Goal: Information Seeking & Learning: Learn about a topic

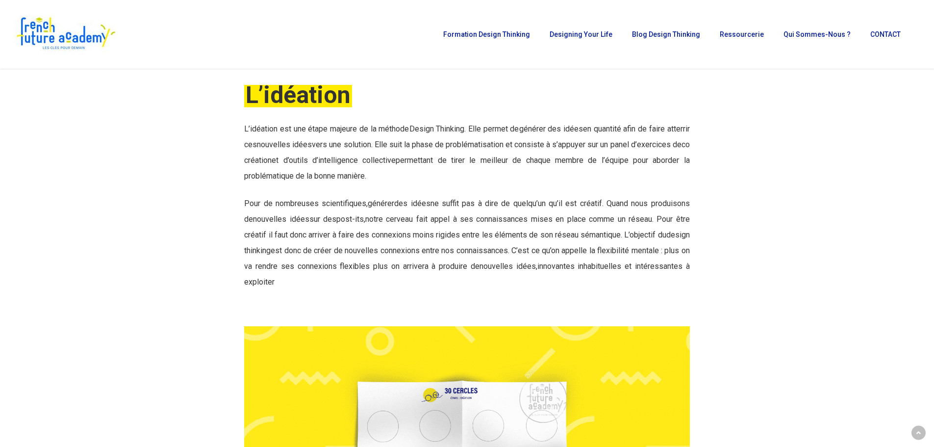
scroll to position [343, 0]
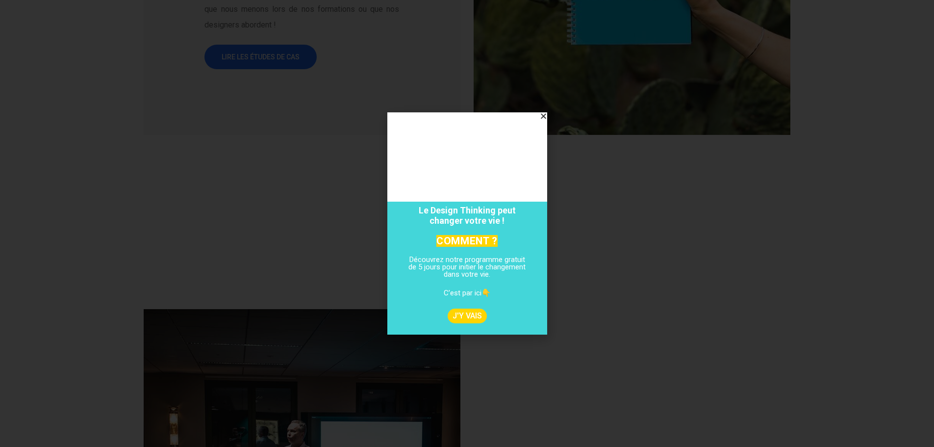
scroll to position [1422, 0]
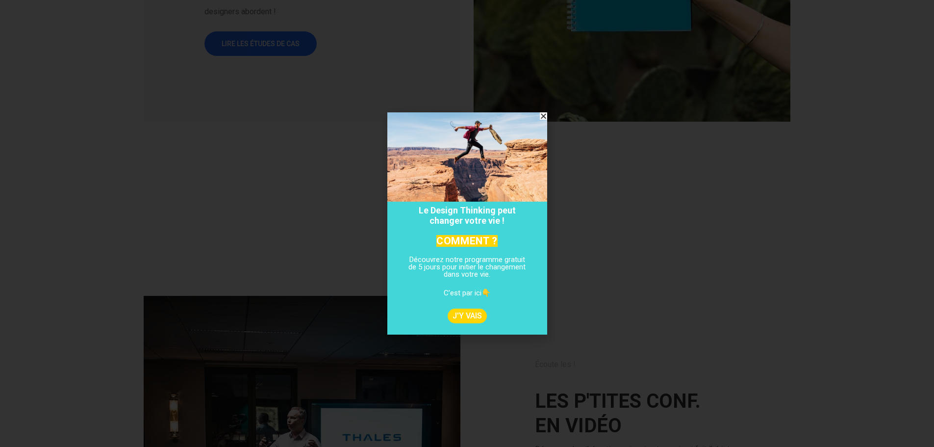
click at [545, 118] on icon "Close" at bounding box center [543, 115] width 7 height 7
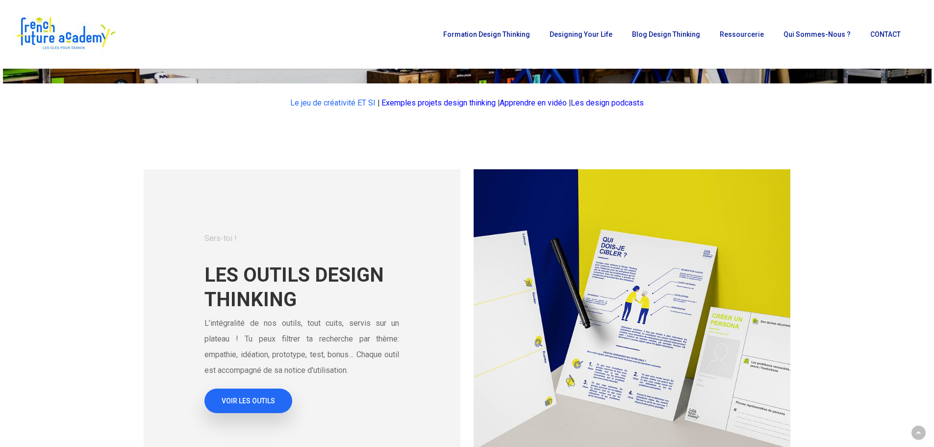
scroll to position [0, 0]
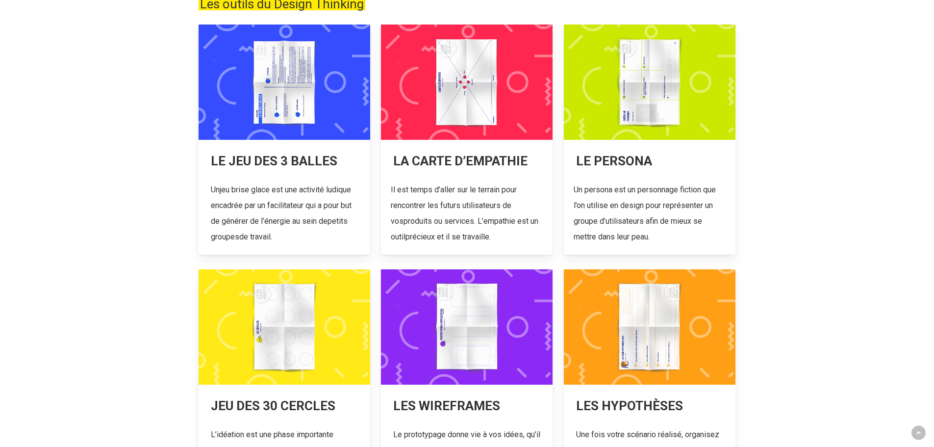
scroll to position [196, 0]
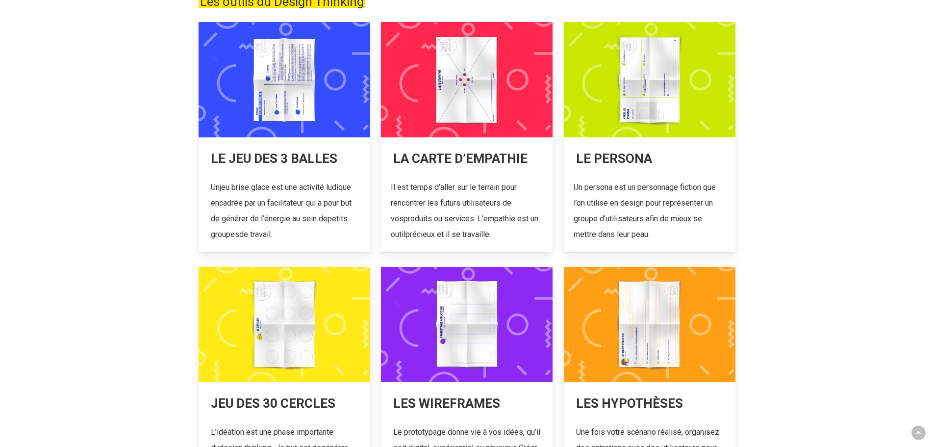
click at [229, 162] on link at bounding box center [285, 137] width 172 height 230
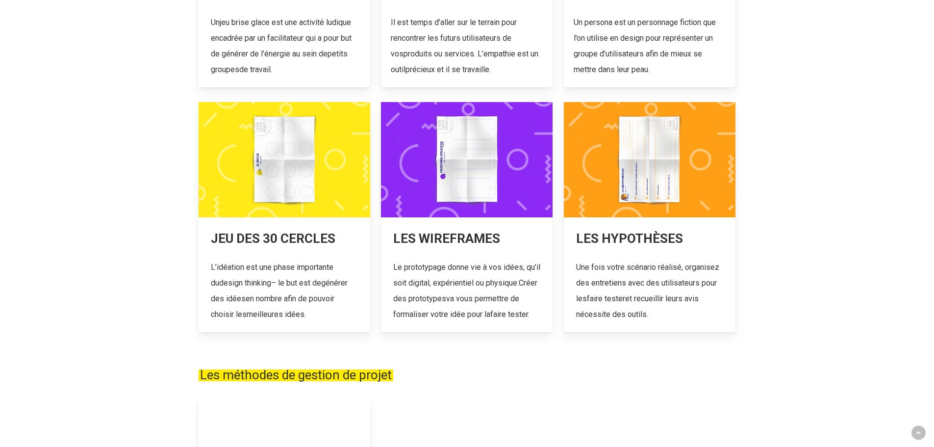
scroll to position [392, 0]
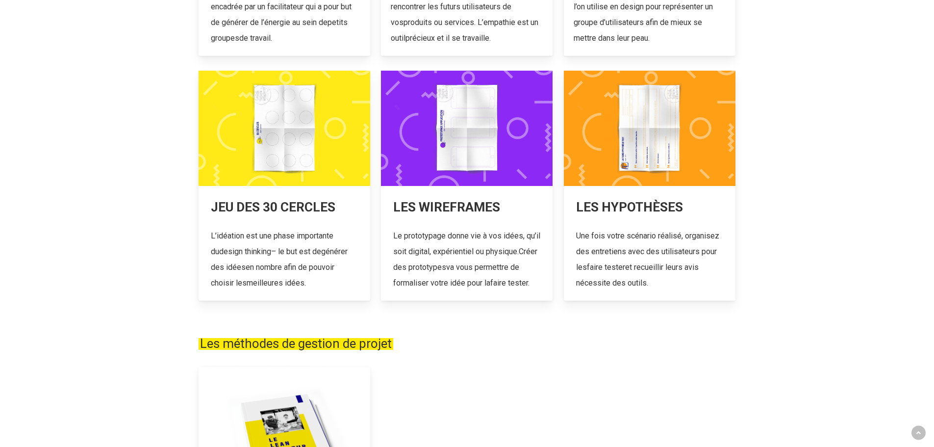
click at [281, 233] on link at bounding box center [285, 186] width 172 height 230
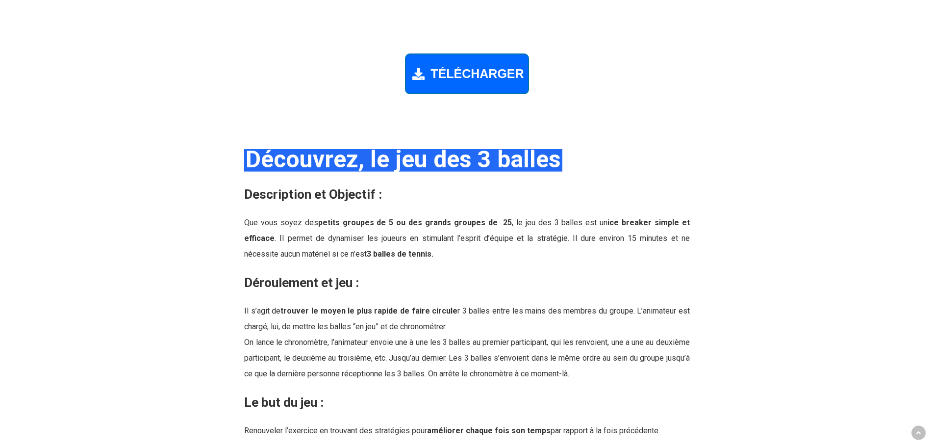
scroll to position [1030, 0]
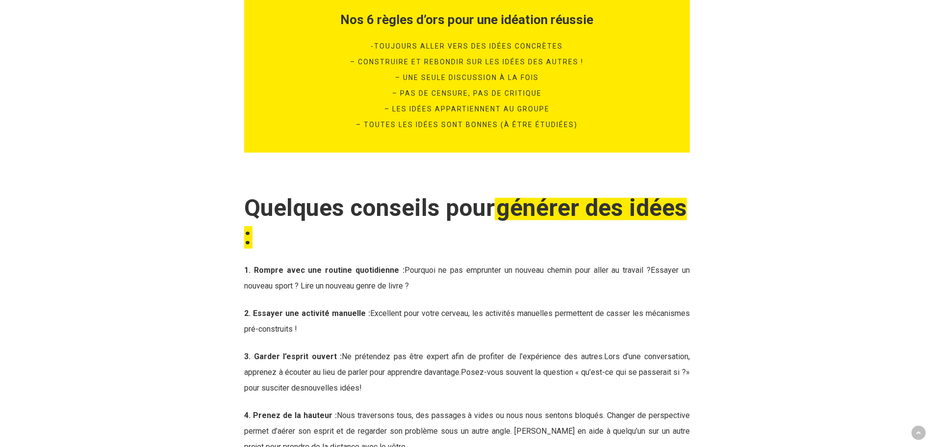
scroll to position [1651, 0]
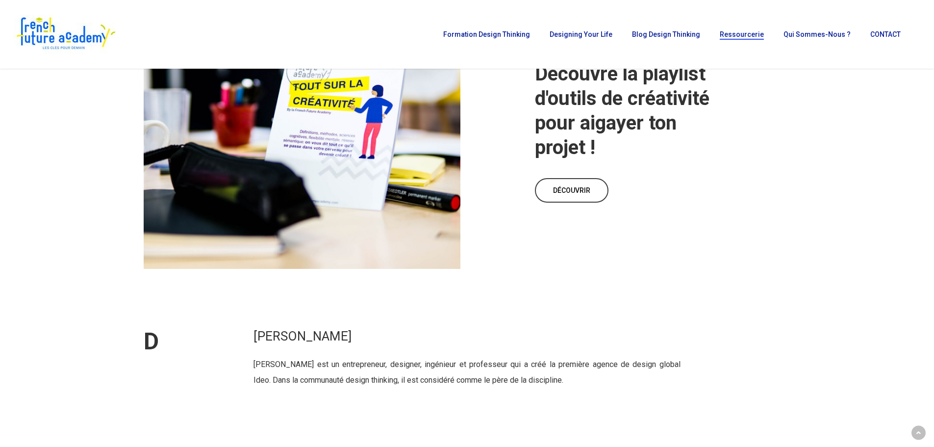
scroll to position [3628, 0]
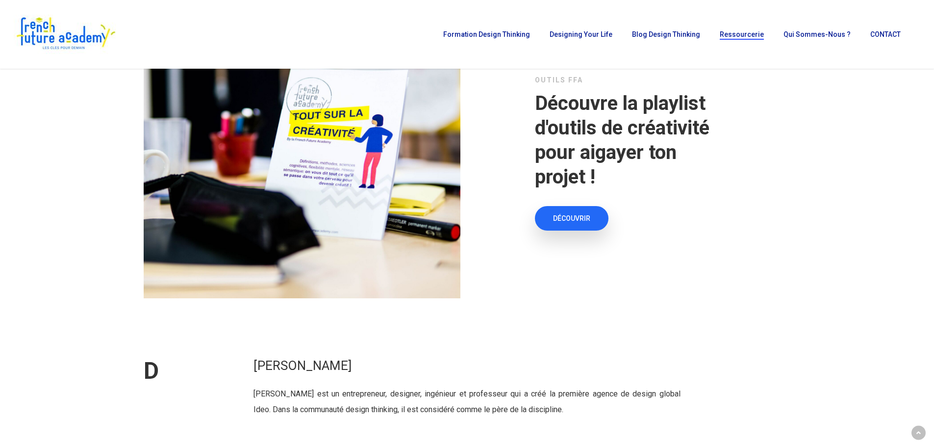
click at [592, 219] on link "DÉCOUVRIR" at bounding box center [572, 218] width 74 height 25
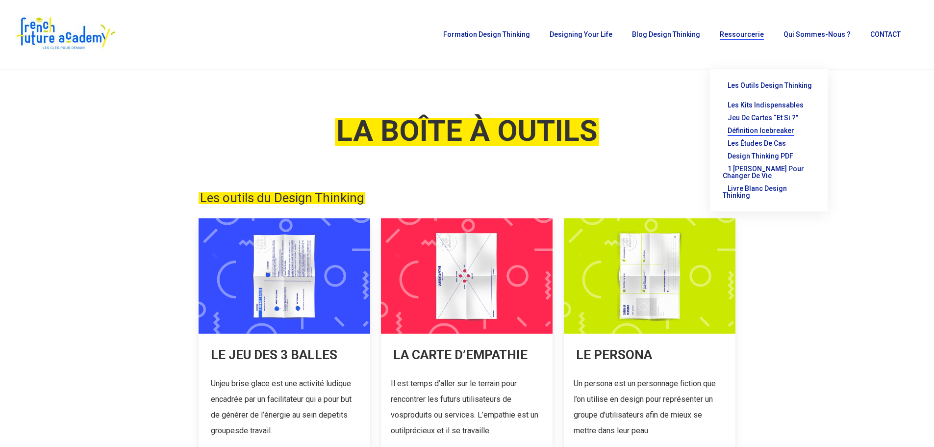
click at [762, 127] on span "Définition Icebreaker" at bounding box center [761, 131] width 67 height 8
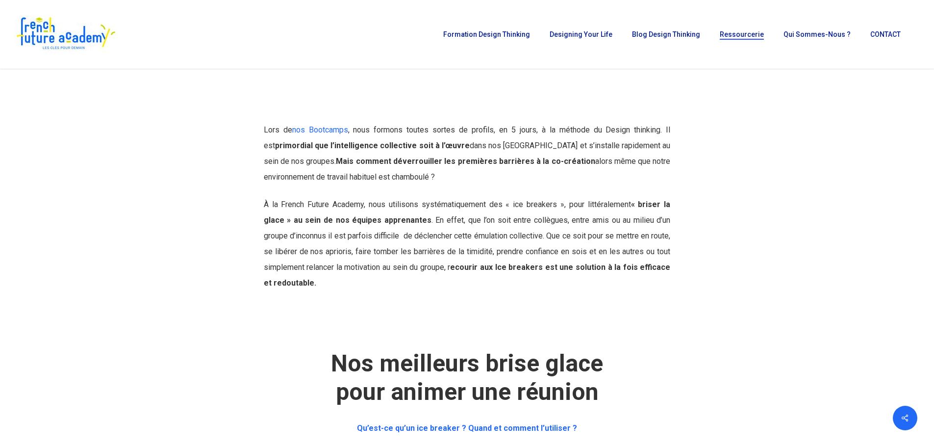
scroll to position [147, 0]
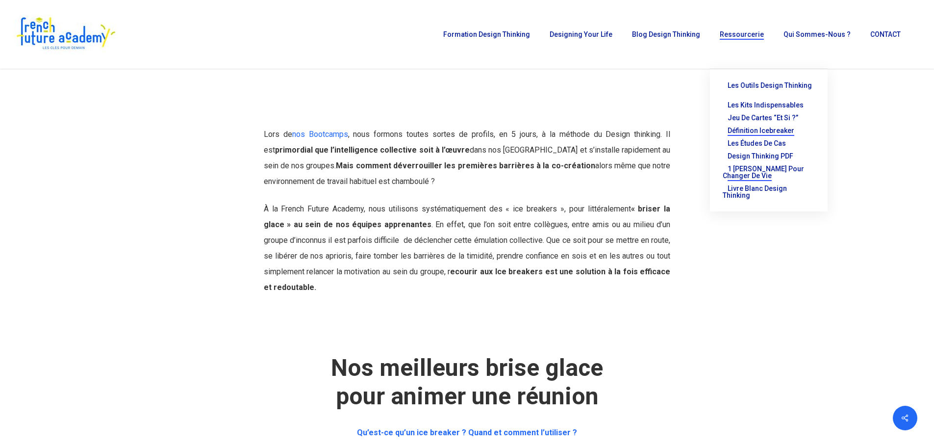
click at [773, 165] on span "1 [PERSON_NAME] pour changer de vie" at bounding box center [763, 172] width 81 height 15
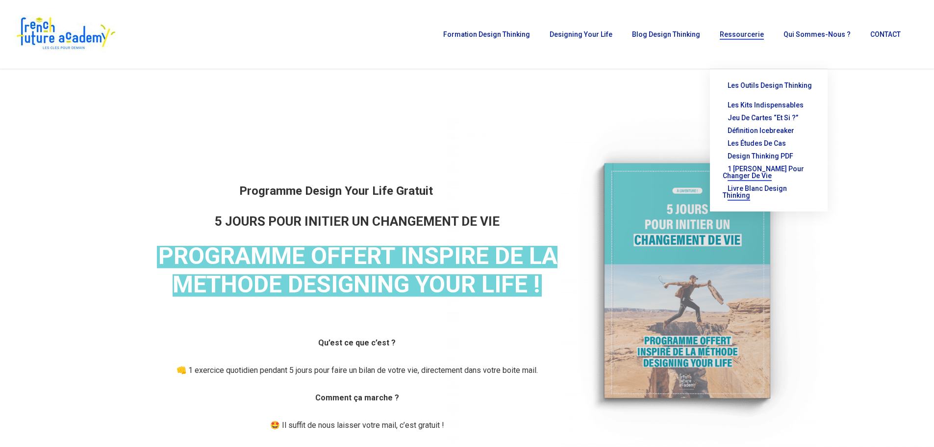
click at [767, 184] on span "Livre Blanc Design Thinking" at bounding box center [755, 191] width 64 height 15
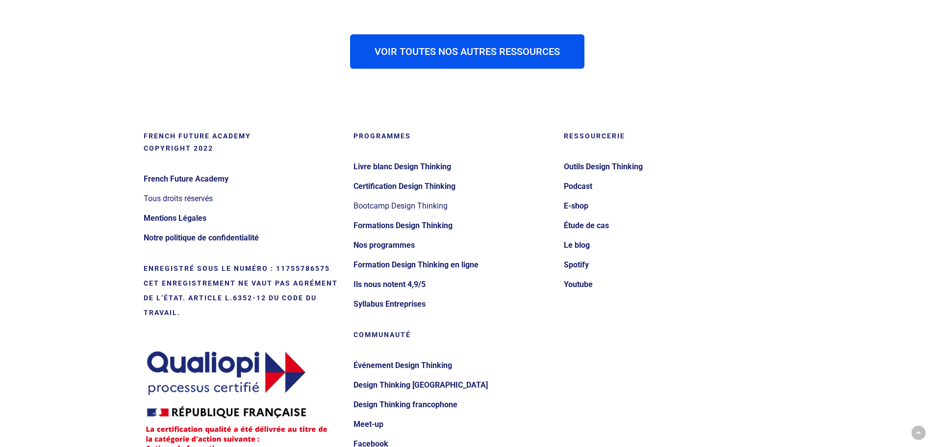
scroll to position [1618, 0]
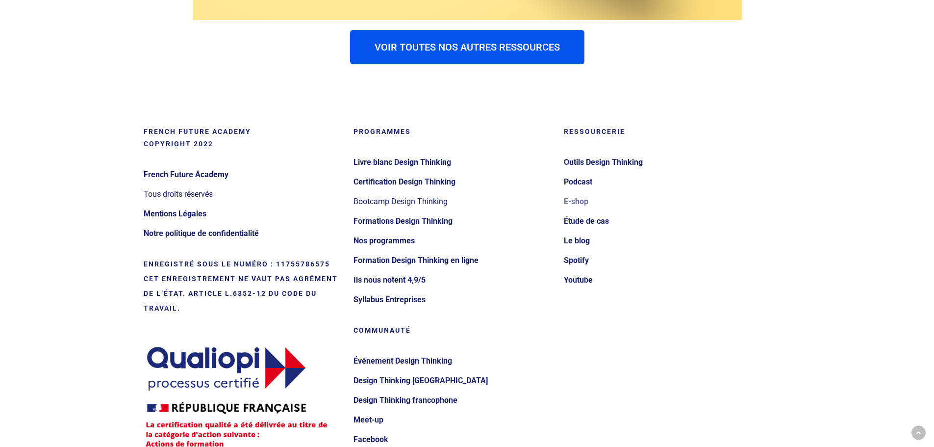
click at [581, 200] on link "E-shop" at bounding box center [663, 202] width 198 height 16
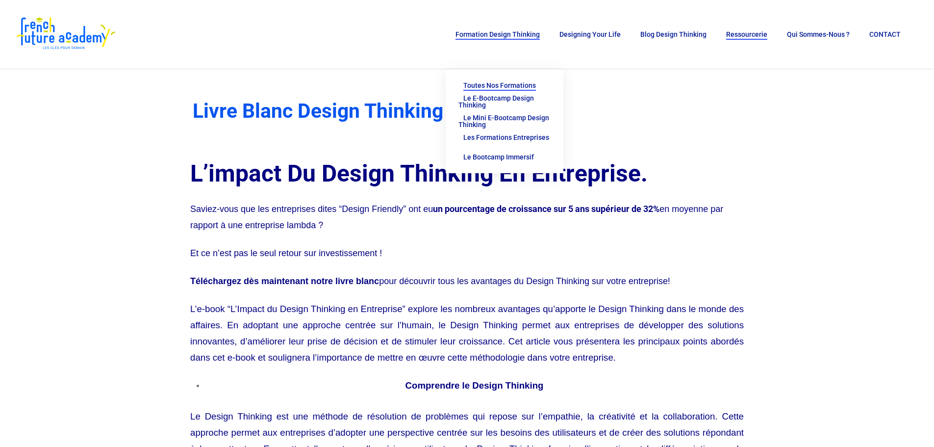
click at [516, 81] on span "Toutes nos formations" at bounding box center [499, 85] width 73 height 8
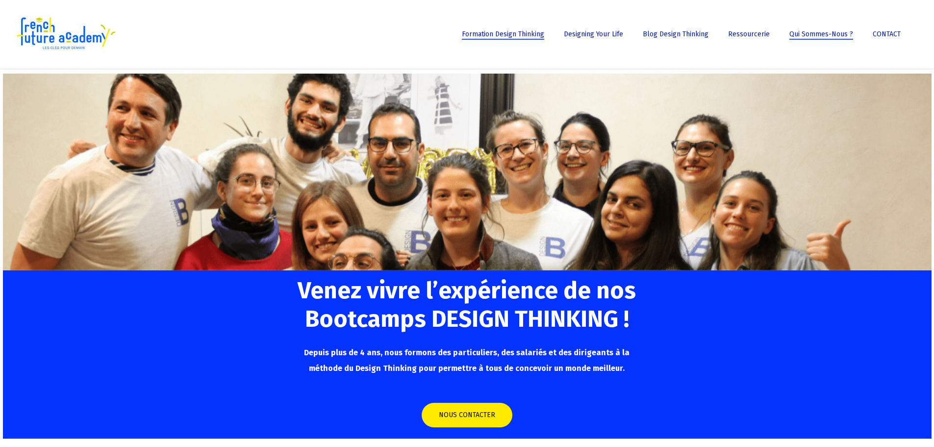
click at [831, 34] on span "Qui sommes-nous ?" at bounding box center [821, 34] width 64 height 8
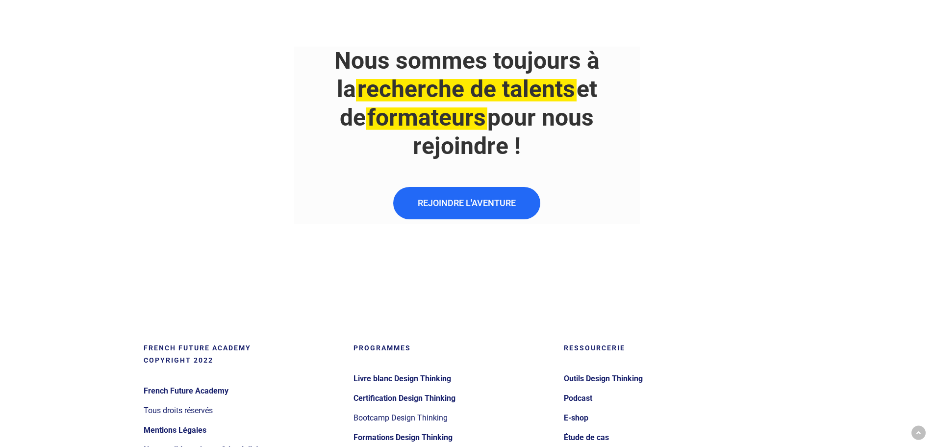
scroll to position [2010, 0]
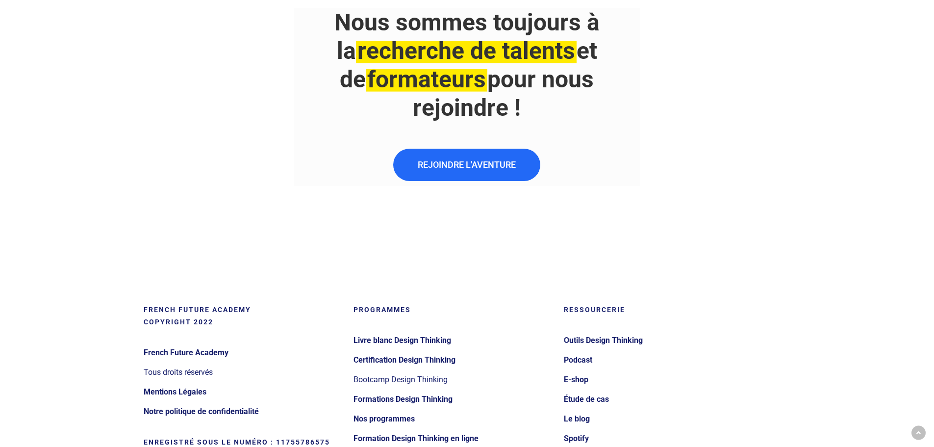
click at [663, 139] on div at bounding box center [689, 97] width 89 height 178
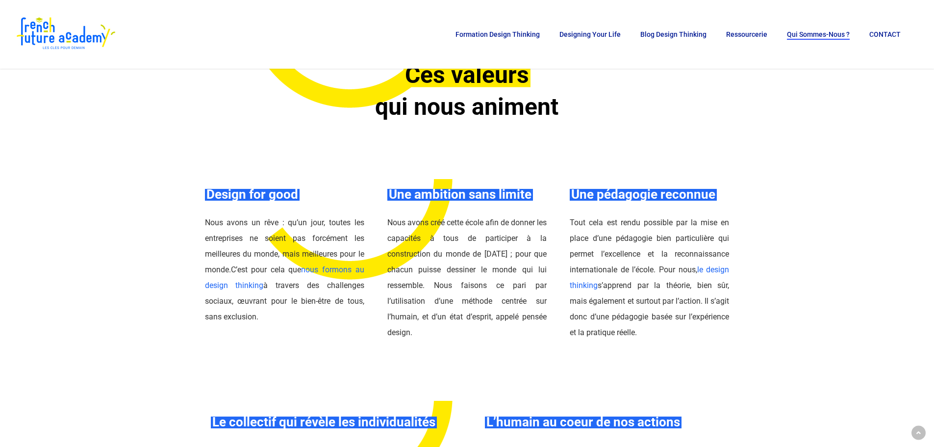
scroll to position [0, 0]
